Goal: Task Accomplishment & Management: Manage account settings

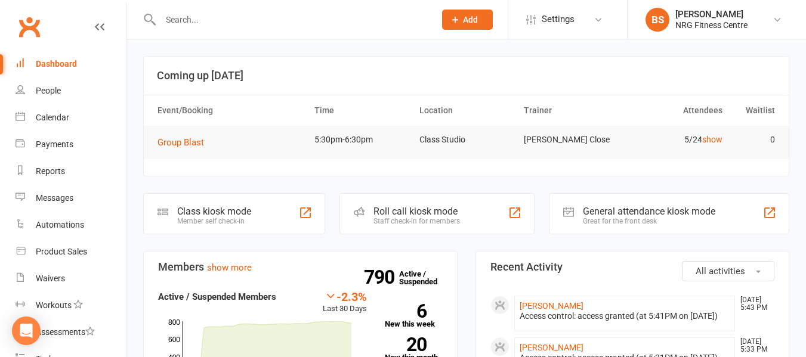
scroll to position [190, 0]
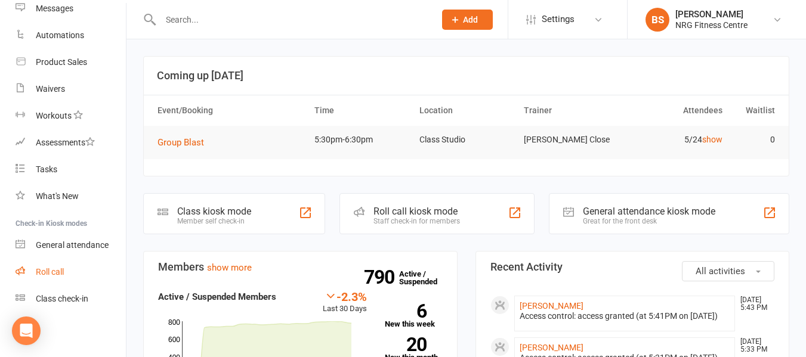
click at [56, 272] on div "Roll call" at bounding box center [50, 272] width 28 height 10
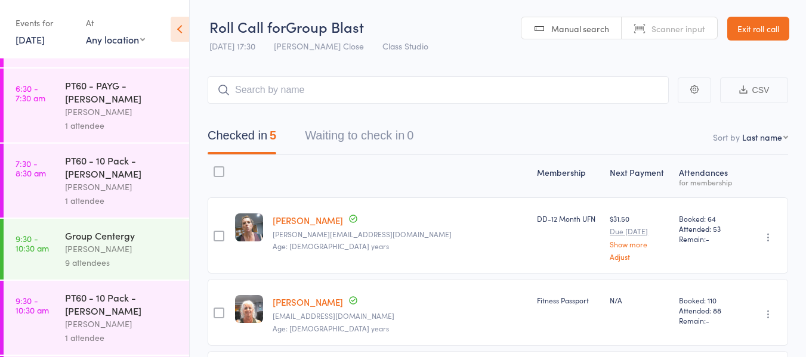
scroll to position [298, 0]
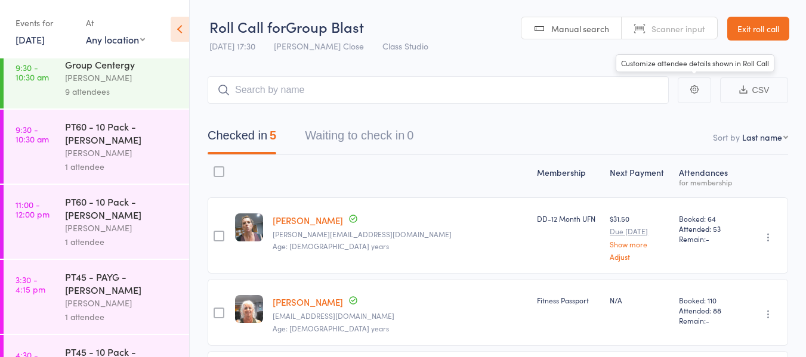
click at [743, 29] on link "Exit roll call" at bounding box center [758, 29] width 62 height 24
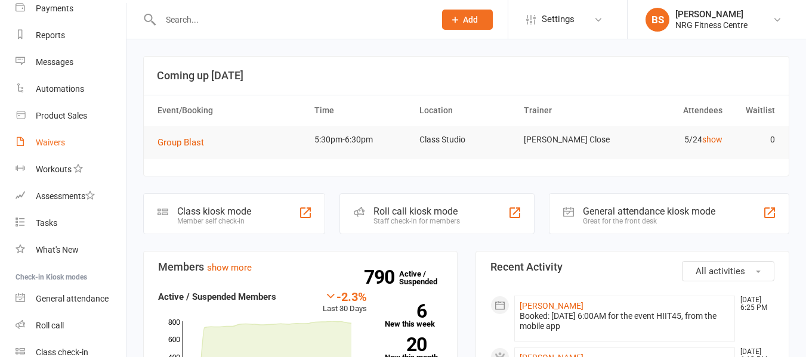
scroll to position [190, 0]
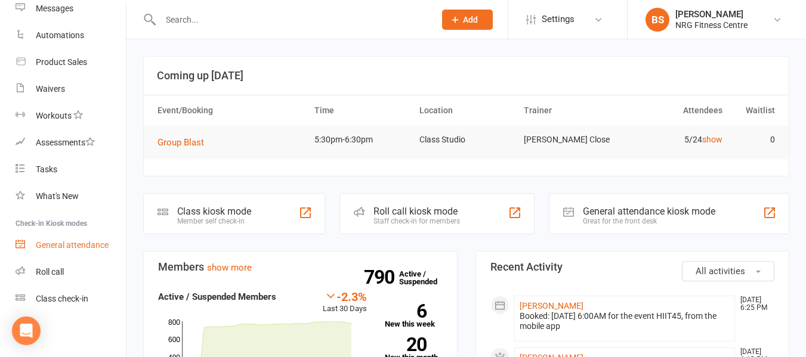
click at [91, 245] on div "General attendance" at bounding box center [72, 246] width 73 height 10
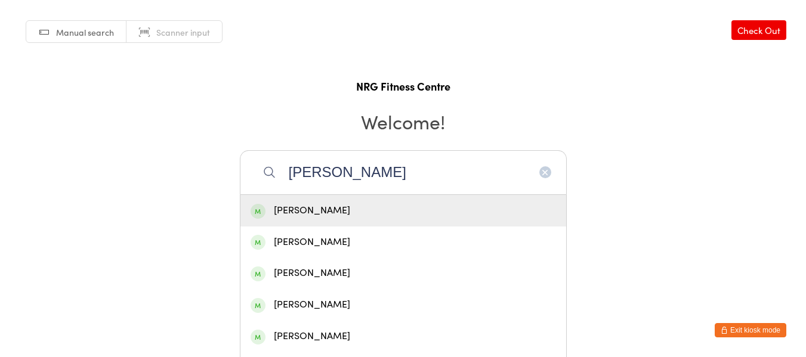
type input "brod"
click at [322, 212] on div "Brody SMITH" at bounding box center [404, 211] width 306 height 16
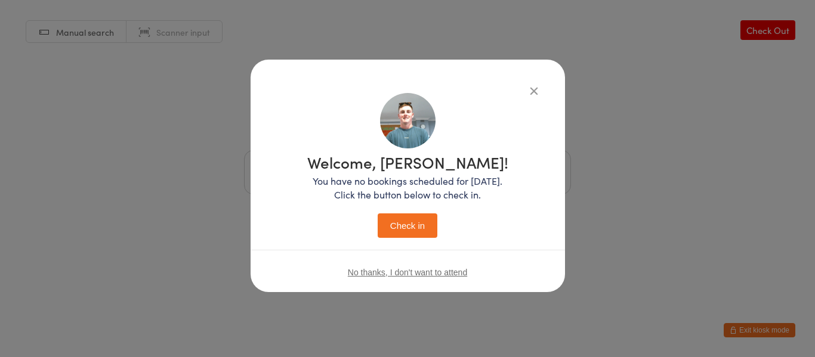
click at [428, 170] on h1 "Welcome, Brody!" at bounding box center [407, 163] width 201 height 16
click at [418, 217] on button "Check in" at bounding box center [408, 226] width 60 height 24
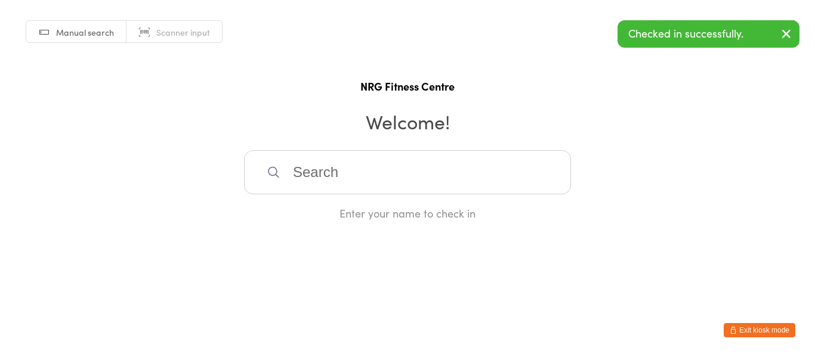
click at [787, 331] on button "Exit kiosk mode" at bounding box center [760, 330] width 72 height 14
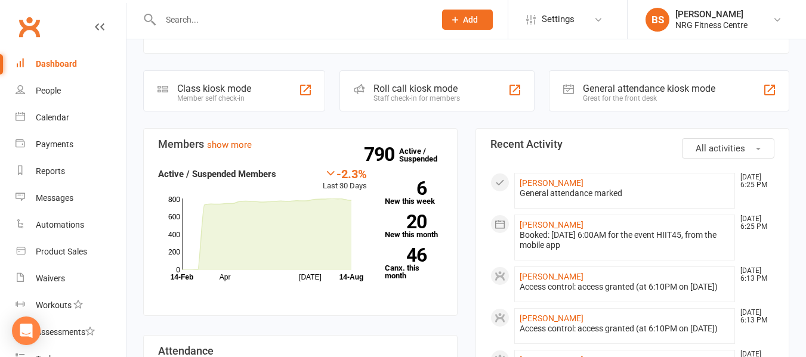
scroll to position [119, 0]
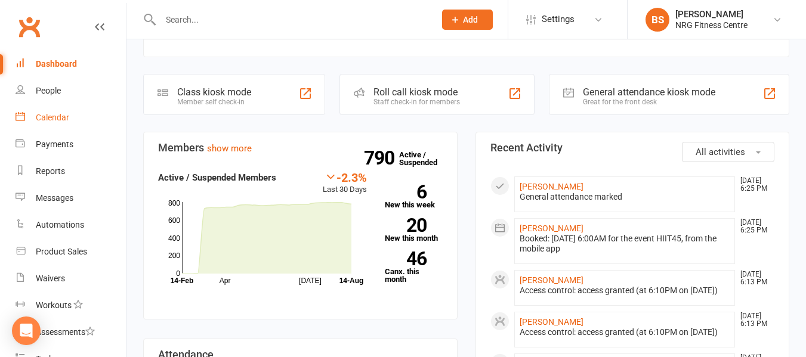
click at [53, 112] on link "Calendar" at bounding box center [71, 117] width 110 height 27
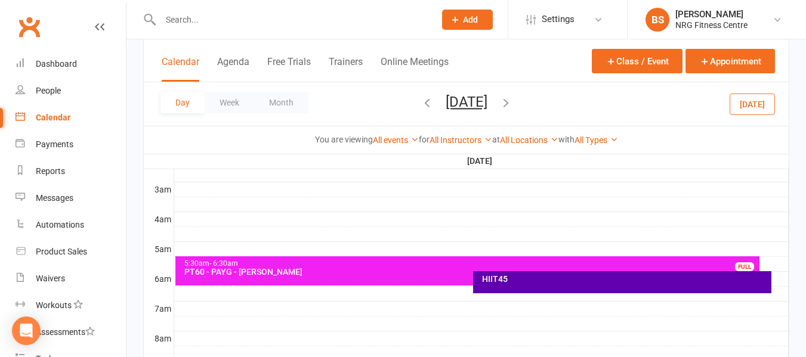
scroll to position [179, 0]
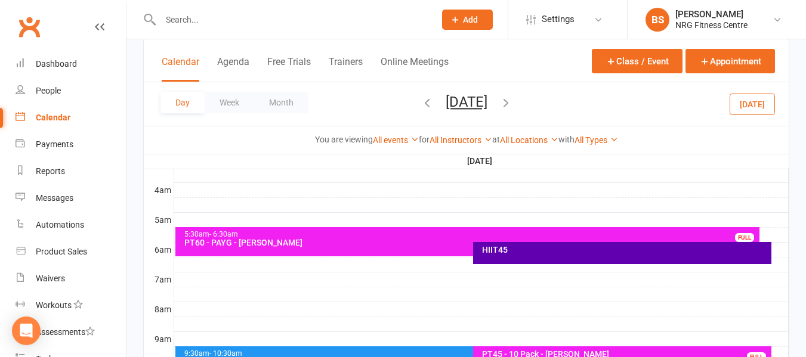
click at [608, 257] on div "HIIT45" at bounding box center [622, 253] width 298 height 22
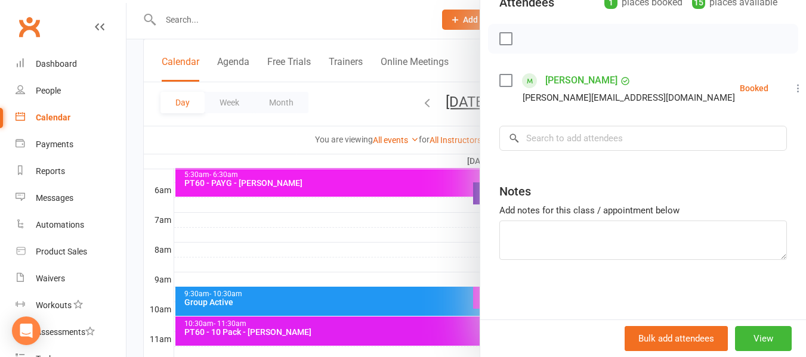
scroll to position [0, 0]
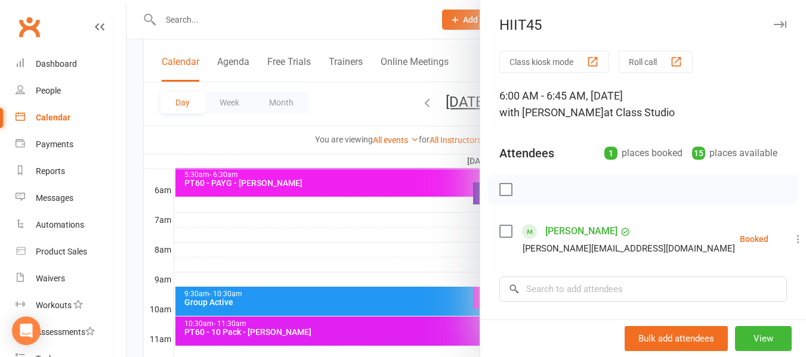
click at [132, 150] on div at bounding box center [467, 178] width 680 height 357
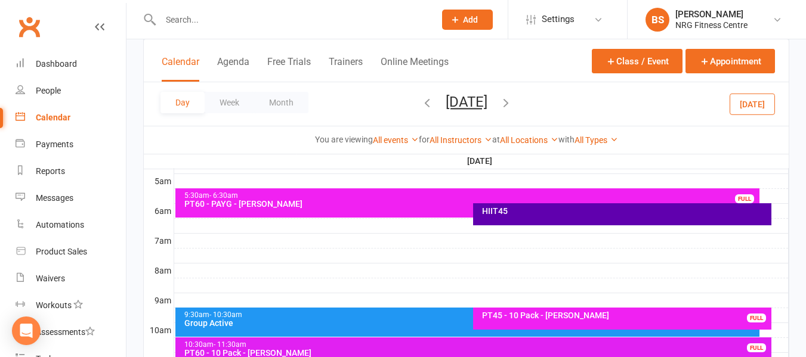
scroll to position [158, 0]
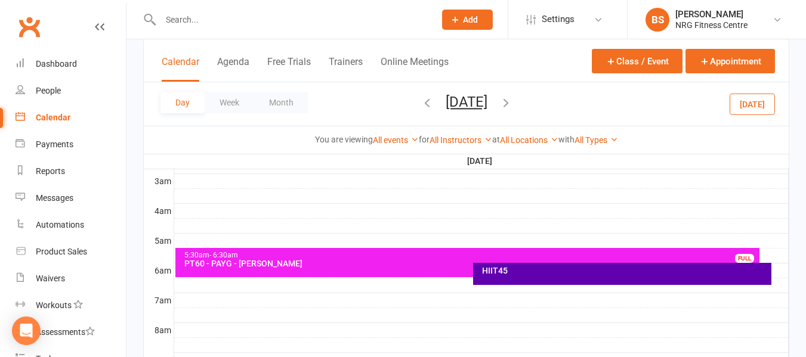
click at [328, 261] on div "PT60 - PAYG - Robyn Cam" at bounding box center [471, 264] width 574 height 8
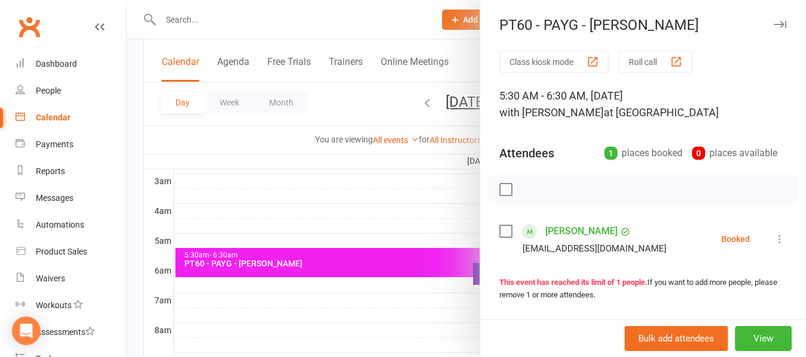
click at [136, 183] on div at bounding box center [467, 178] width 680 height 357
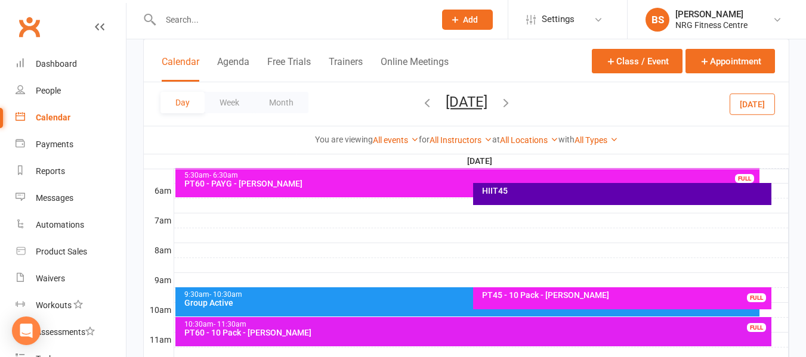
scroll to position [239, 0]
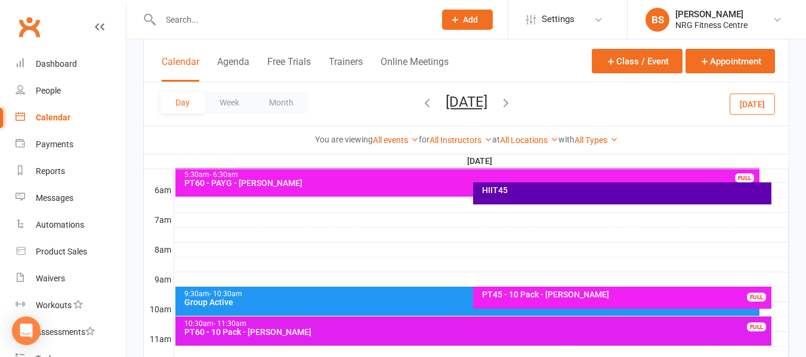
click at [421, 104] on icon "button" at bounding box center [427, 102] width 13 height 13
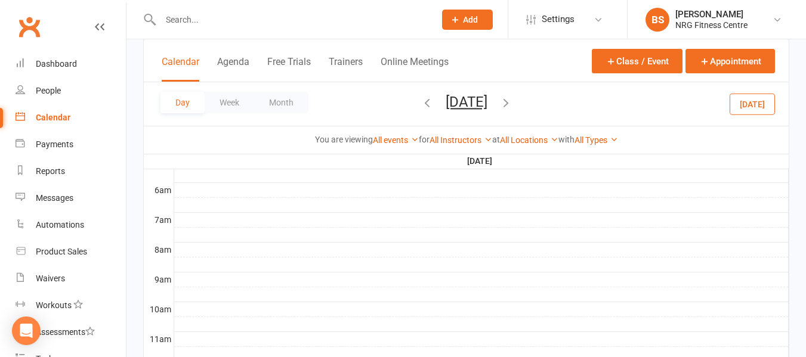
click at [421, 102] on icon "button" at bounding box center [427, 102] width 13 height 13
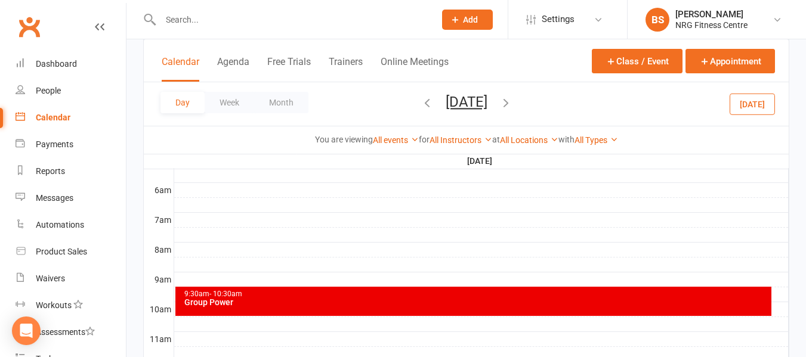
click at [421, 102] on icon "button" at bounding box center [427, 102] width 13 height 13
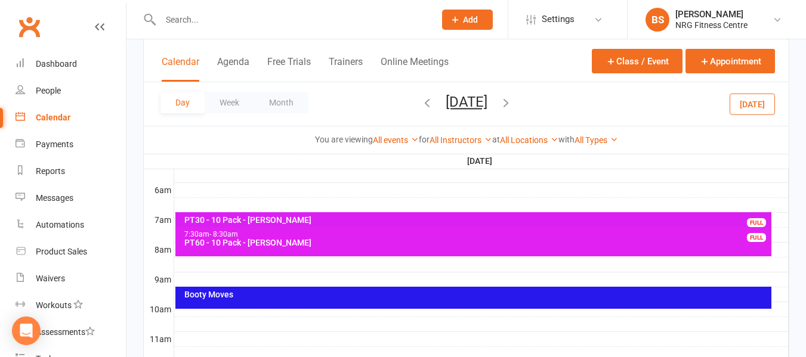
click at [513, 107] on icon "button" at bounding box center [506, 102] width 13 height 13
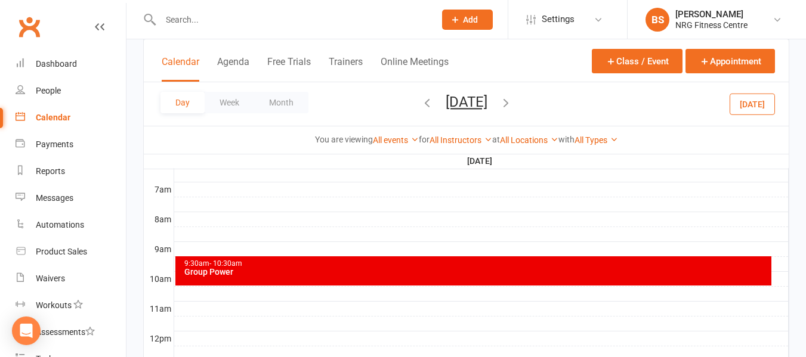
scroll to position [298, 0]
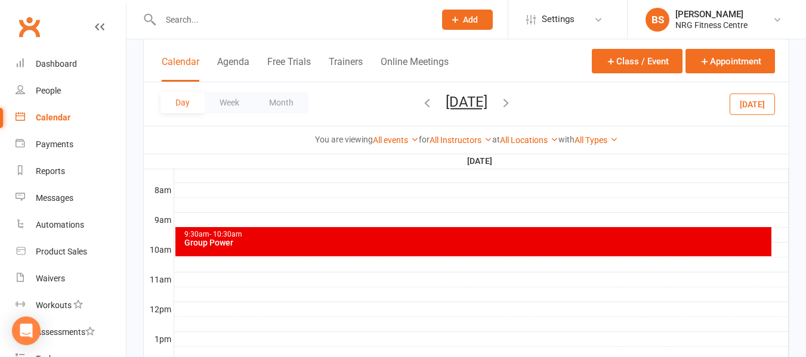
click at [368, 236] on div "9:30am - 10:30am" at bounding box center [477, 235] width 586 height 8
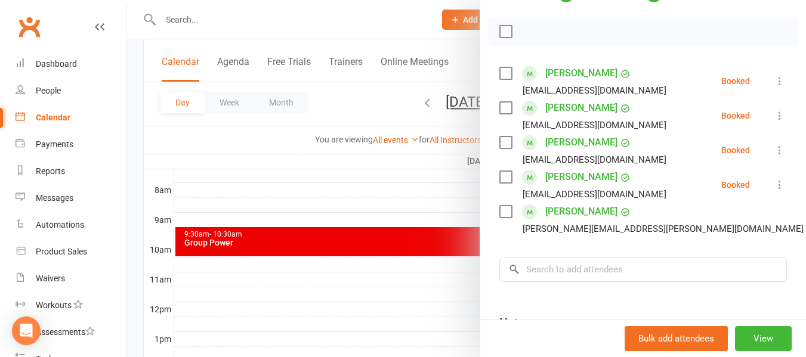
scroll to position [179, 0]
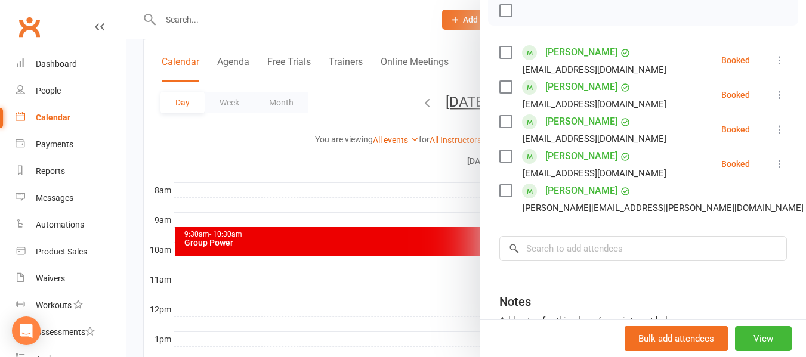
click at [131, 151] on div at bounding box center [467, 178] width 680 height 357
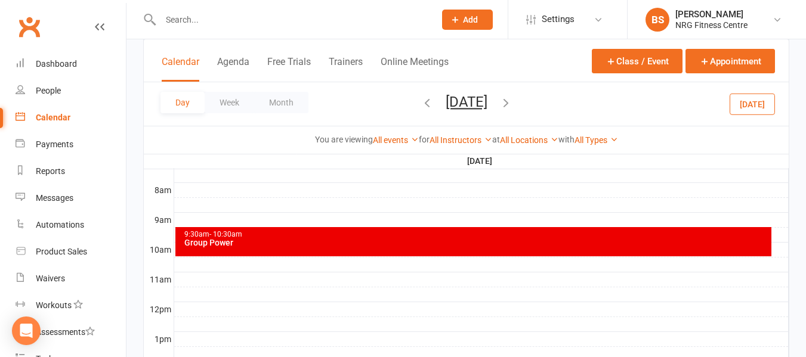
click at [421, 101] on icon "button" at bounding box center [427, 102] width 13 height 13
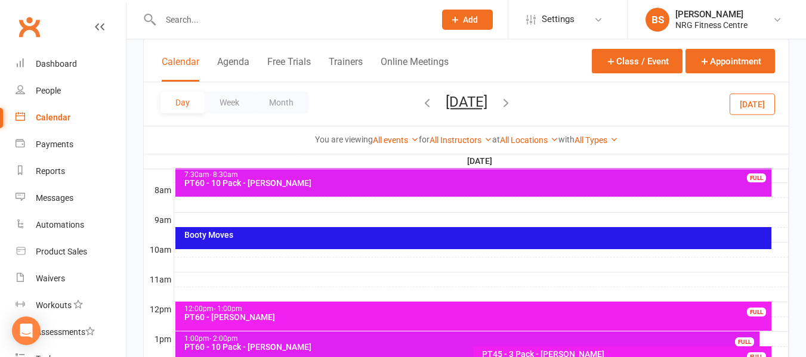
click at [335, 239] on div "Booty Moves" at bounding box center [477, 235] width 586 height 8
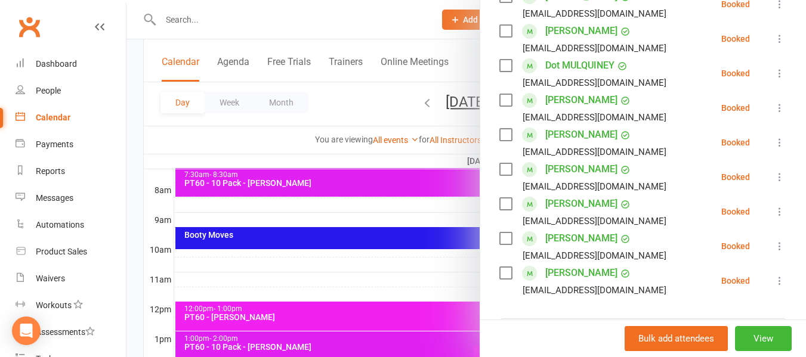
scroll to position [358, 0]
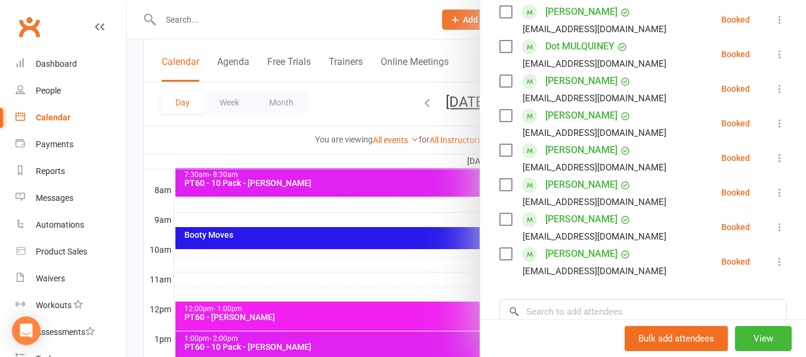
click at [133, 175] on div at bounding box center [467, 178] width 680 height 357
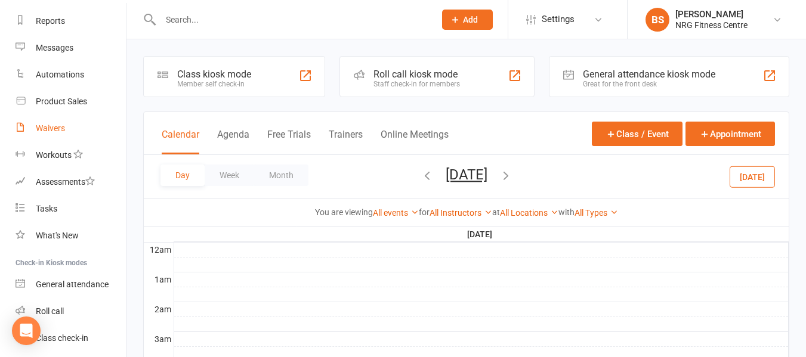
scroll to position [130, 0]
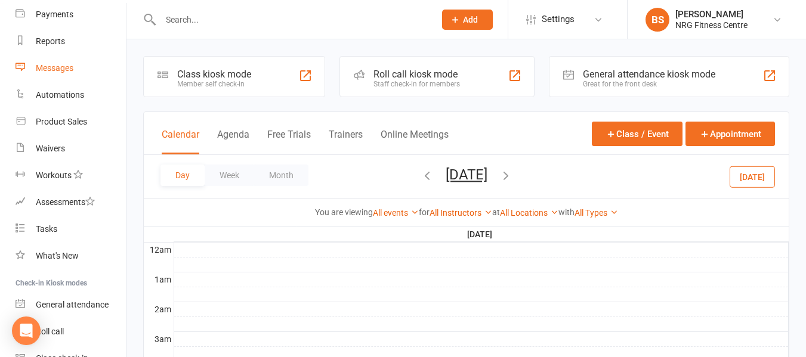
click at [56, 66] on div "Messages" at bounding box center [55, 68] width 38 height 10
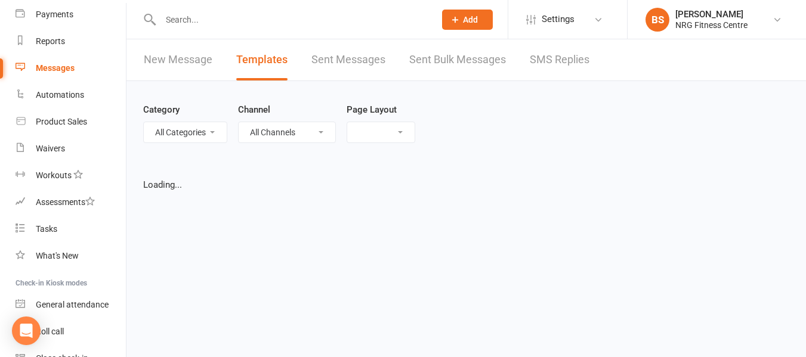
select select "grid"
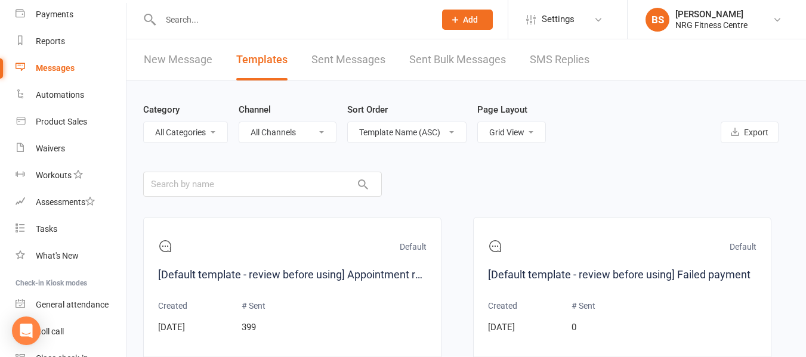
click at [542, 58] on link "SMS Replies" at bounding box center [560, 59] width 60 height 41
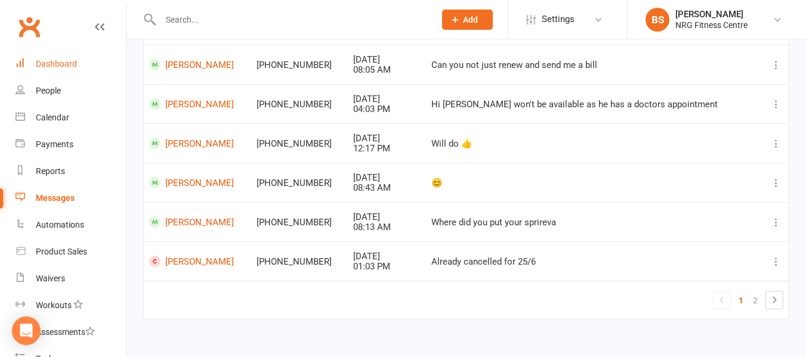
click at [64, 61] on div "Dashboard" at bounding box center [56, 64] width 41 height 10
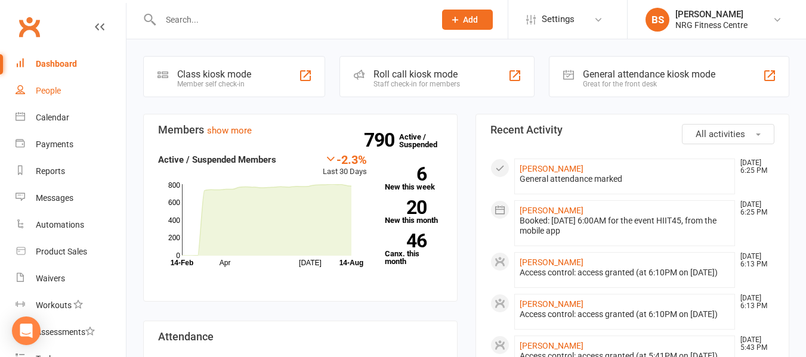
click at [51, 93] on div "People" at bounding box center [48, 91] width 25 height 10
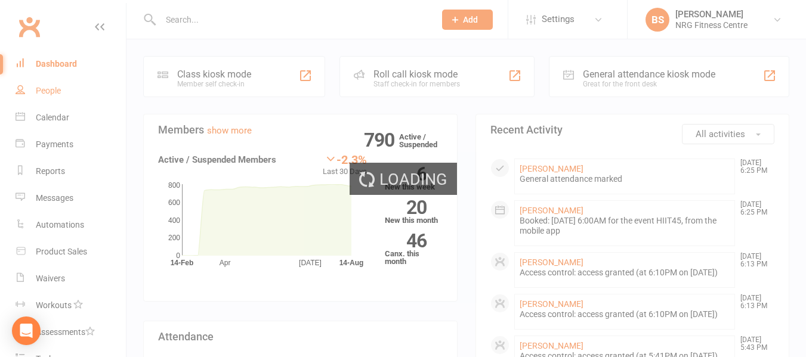
select select "100"
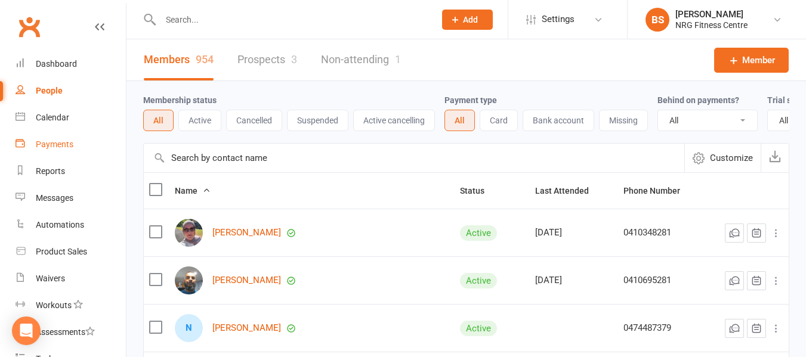
click at [51, 144] on div "Payments" at bounding box center [55, 145] width 38 height 10
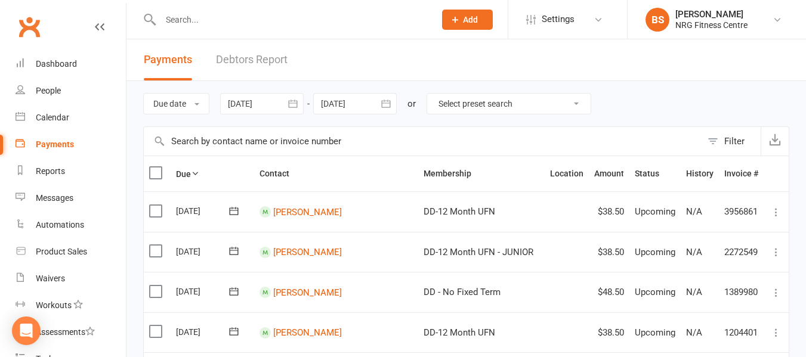
click at [246, 62] on link "Debtors Report" at bounding box center [252, 59] width 72 height 41
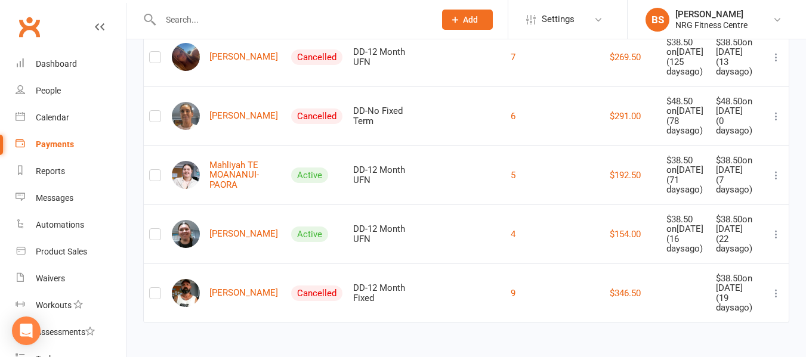
scroll to position [2028, 0]
click at [224, 130] on link "Tori Smith" at bounding box center [225, 116] width 106 height 28
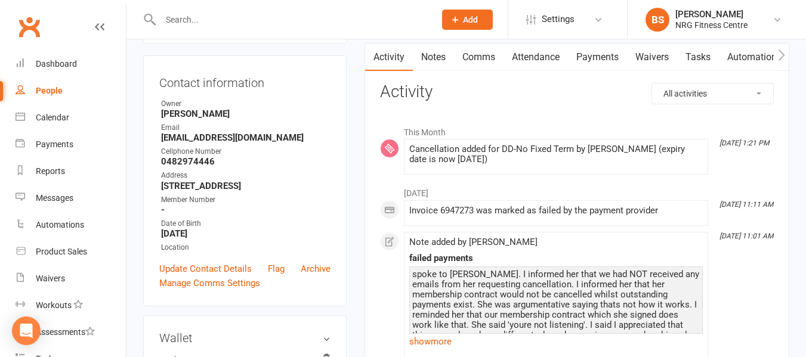
scroll to position [119, 0]
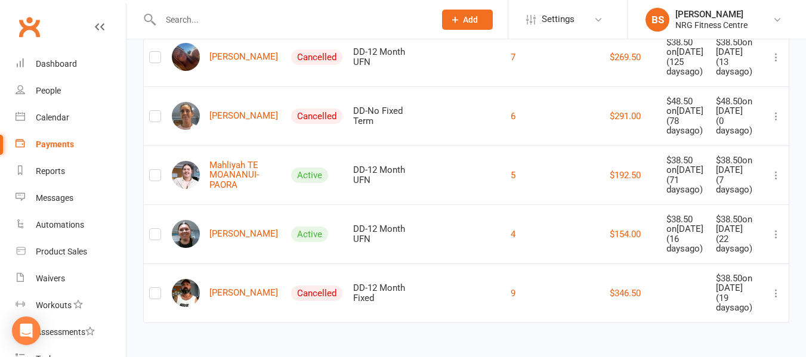
scroll to position [1969, 0]
click at [231, 71] on link "Skye Smith" at bounding box center [225, 57] width 106 height 28
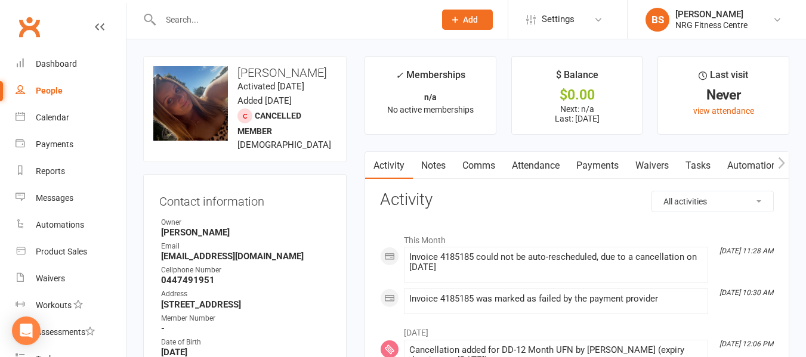
click at [582, 165] on link "Payments" at bounding box center [597, 165] width 59 height 27
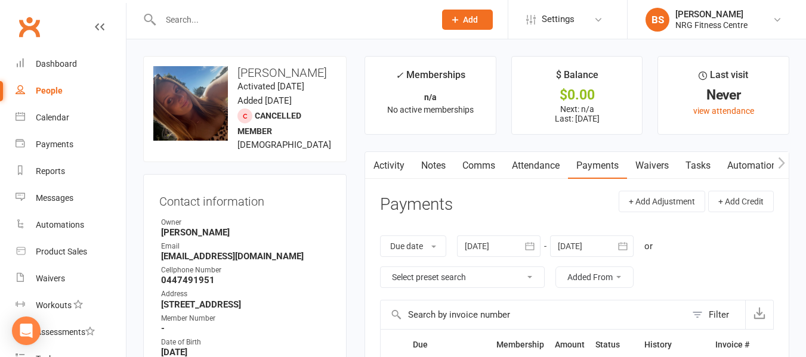
click at [375, 158] on icon "button" at bounding box center [372, 163] width 7 height 13
click at [387, 164] on link "Activity" at bounding box center [389, 165] width 48 height 27
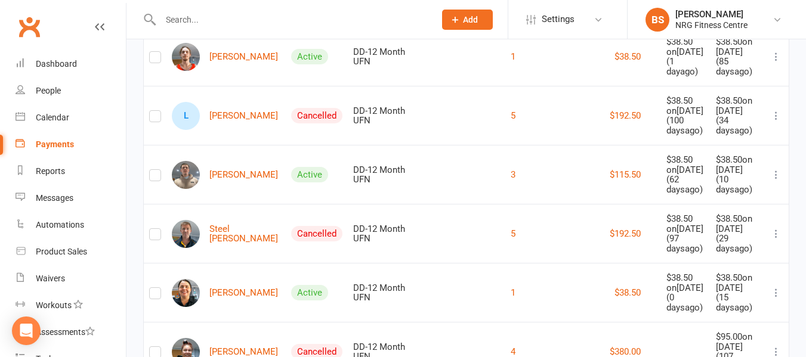
scroll to position [179, 0]
click at [249, 189] on link "Randy BEDFORD" at bounding box center [225, 175] width 106 height 28
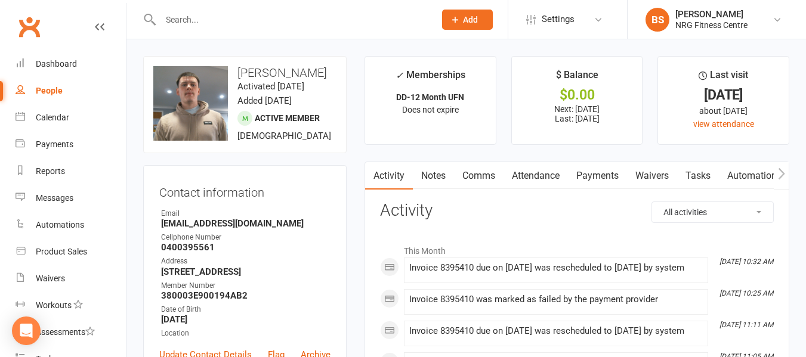
click at [599, 176] on link "Payments" at bounding box center [597, 175] width 59 height 27
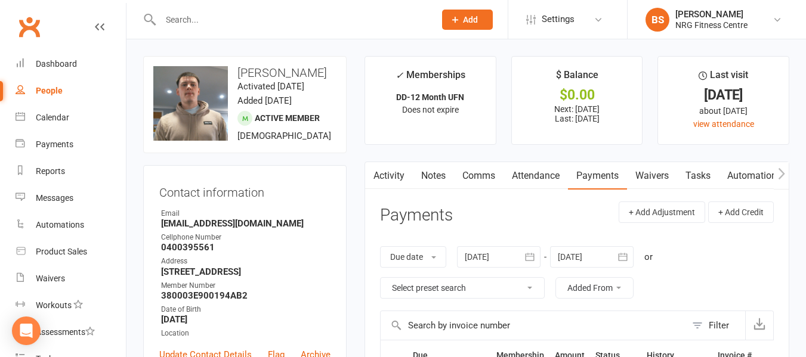
click at [491, 257] on div at bounding box center [499, 256] width 84 height 21
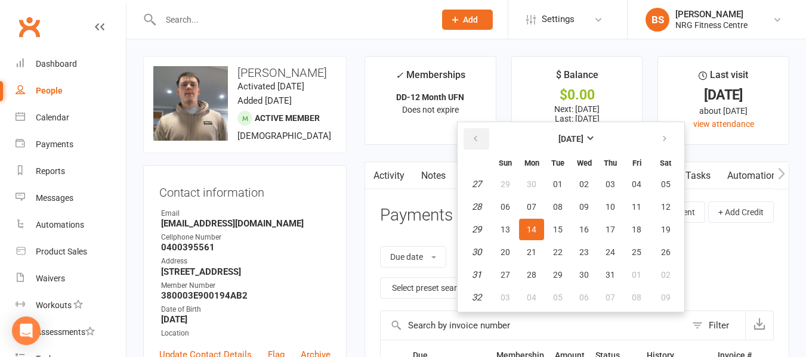
click at [477, 135] on icon "button" at bounding box center [475, 139] width 8 height 10
click at [556, 183] on span "01" at bounding box center [558, 185] width 10 height 10
type input "01 Apr 2025"
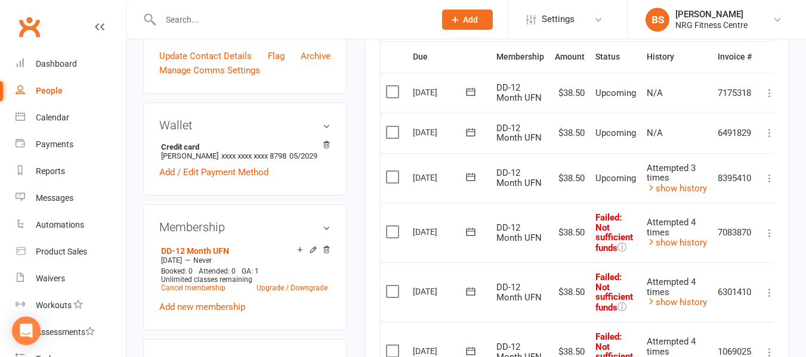
scroll to position [298, 0]
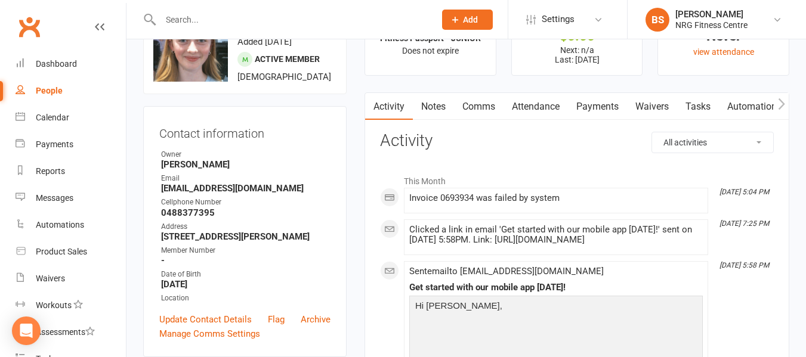
scroll to position [60, 0]
click at [788, 102] on button "button" at bounding box center [781, 106] width 15 height 27
click at [677, 103] on link "Access Control" at bounding box center [672, 106] width 79 height 27
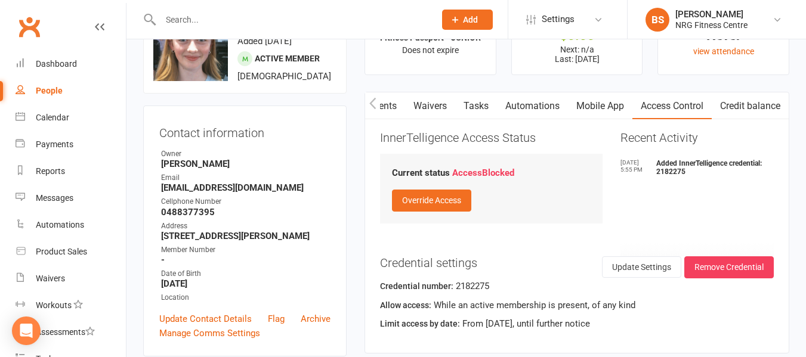
click at [371, 102] on icon "button" at bounding box center [372, 103] width 7 height 13
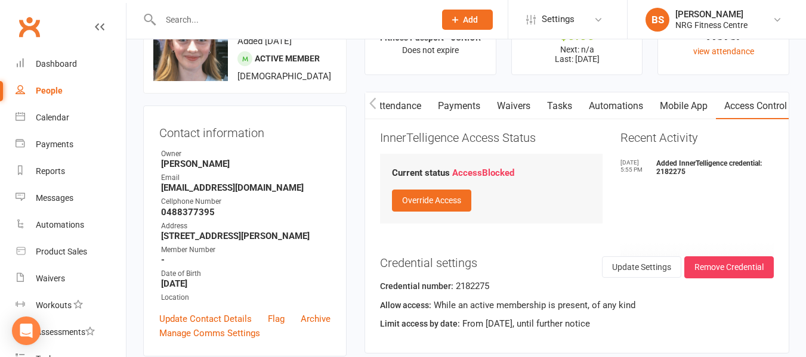
scroll to position [0, 138]
click at [371, 102] on icon "button" at bounding box center [372, 103] width 7 height 13
click at [423, 107] on link "Notes" at bounding box center [433, 106] width 41 height 27
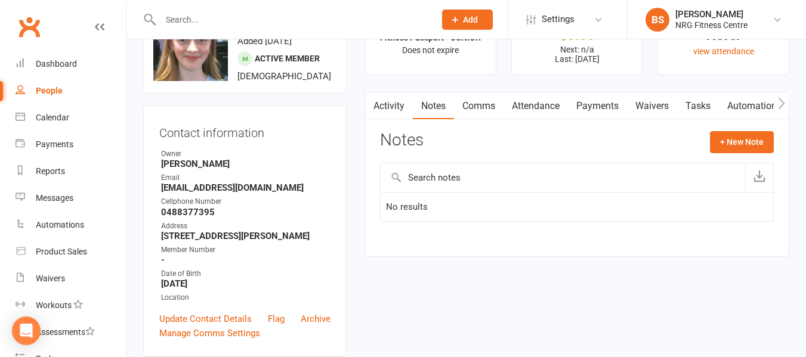
click at [591, 107] on link "Payments" at bounding box center [597, 106] width 59 height 27
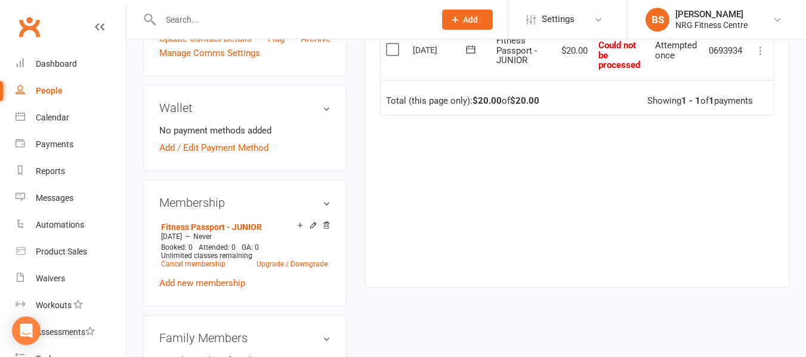
scroll to position [358, 0]
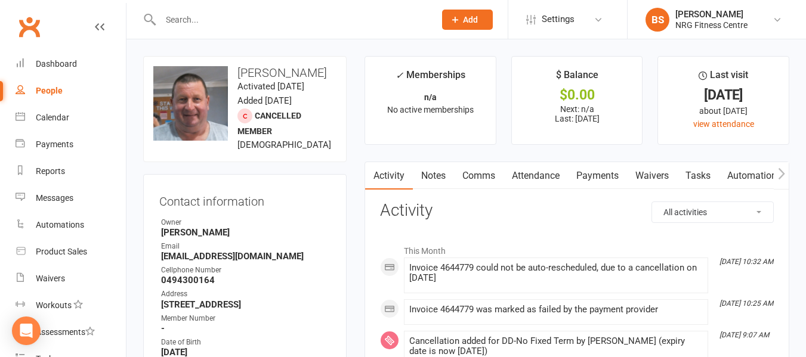
click at [426, 177] on link "Notes" at bounding box center [433, 175] width 41 height 27
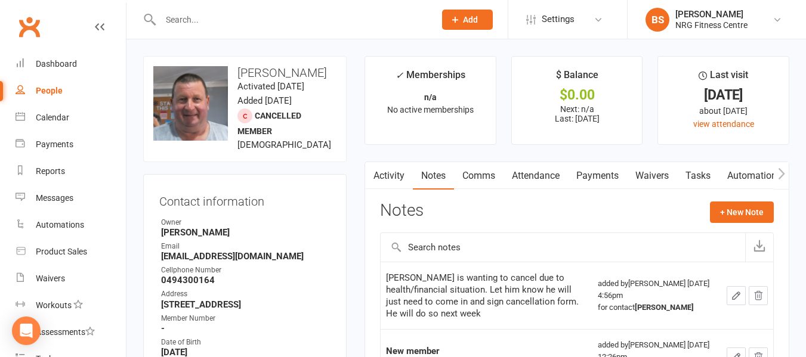
scroll to position [60, 0]
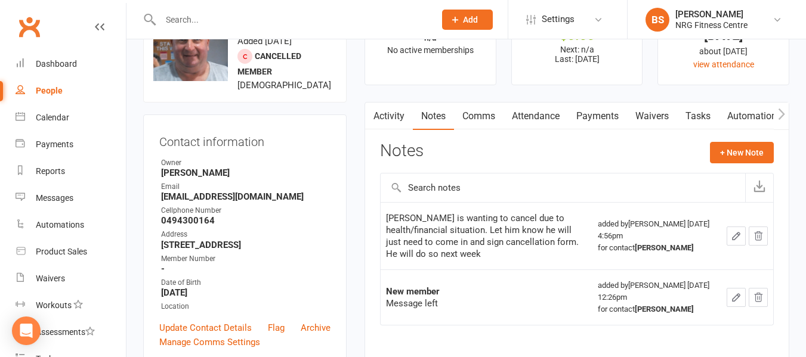
click at [602, 121] on link "Payments" at bounding box center [597, 116] width 59 height 27
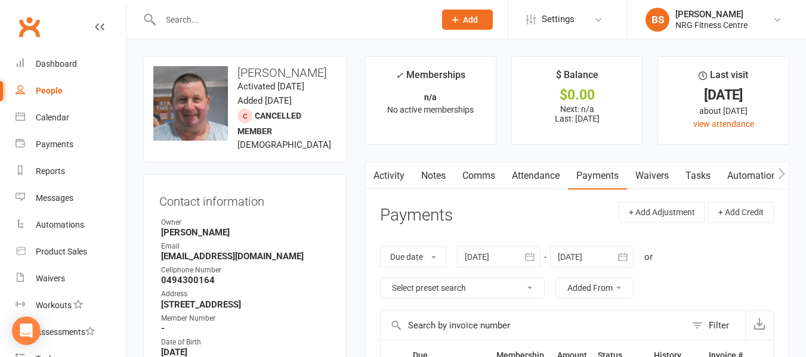
click at [389, 173] on link "Activity" at bounding box center [389, 175] width 48 height 27
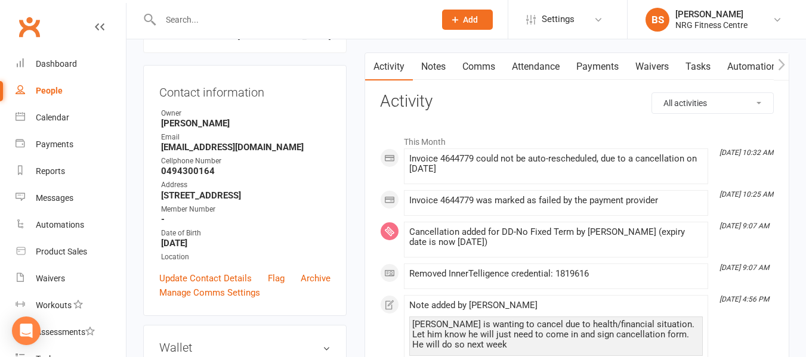
scroll to position [119, 0]
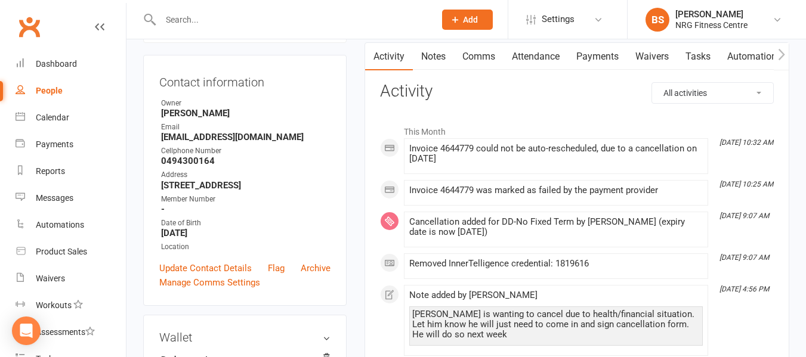
click at [587, 57] on link "Payments" at bounding box center [597, 56] width 59 height 27
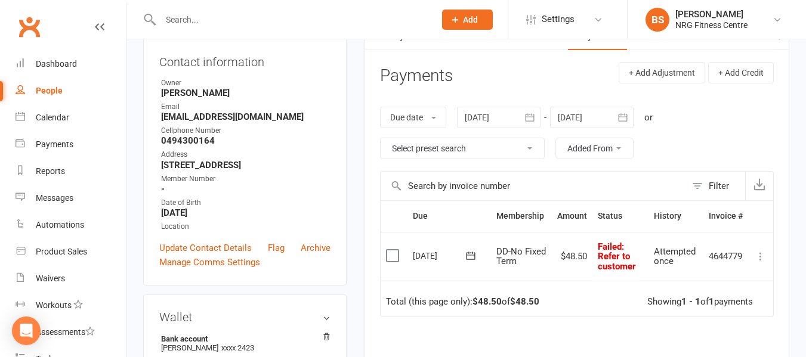
scroll to position [119, 0]
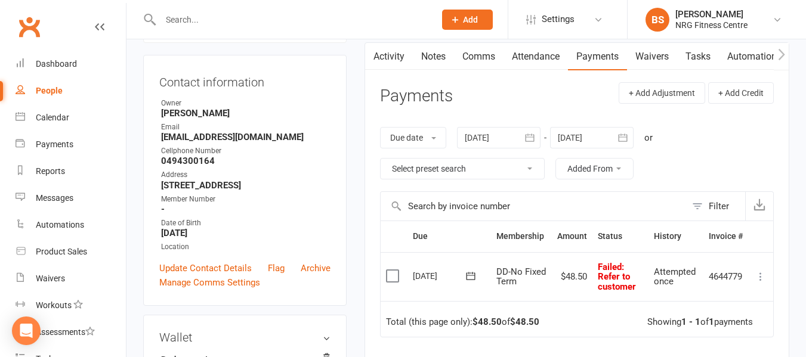
click at [760, 278] on icon at bounding box center [761, 277] width 12 height 12
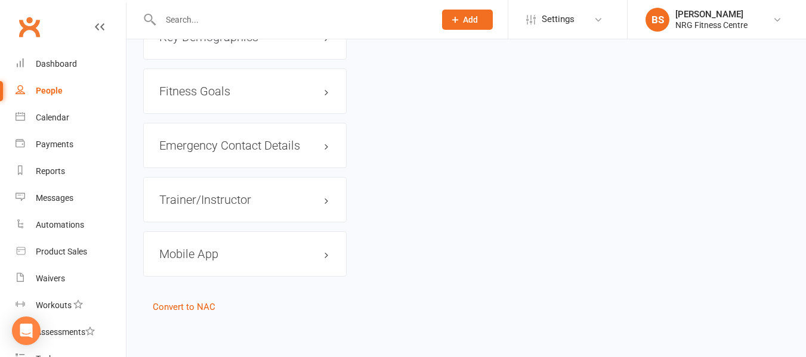
scroll to position [1022, 0]
